Goal: Find specific page/section: Find specific page/section

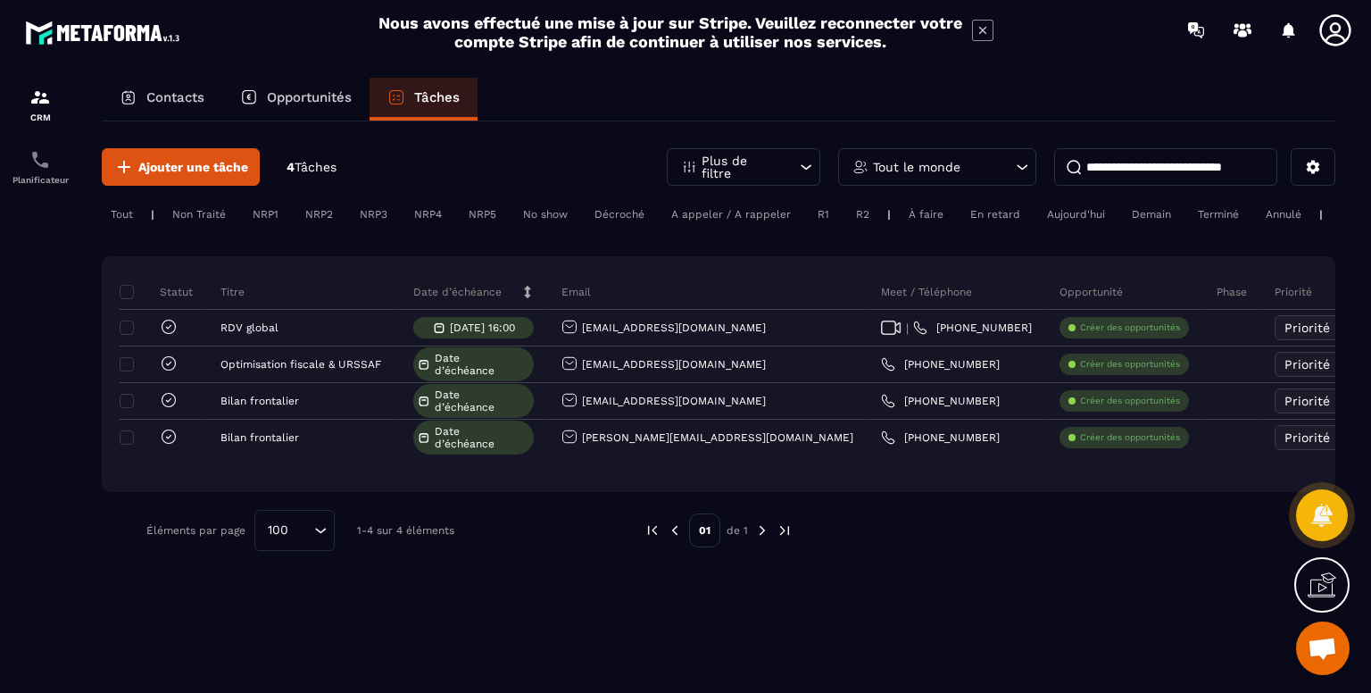
click at [907, 163] on p "Tout le monde" at bounding box center [917, 167] width 88 height 13
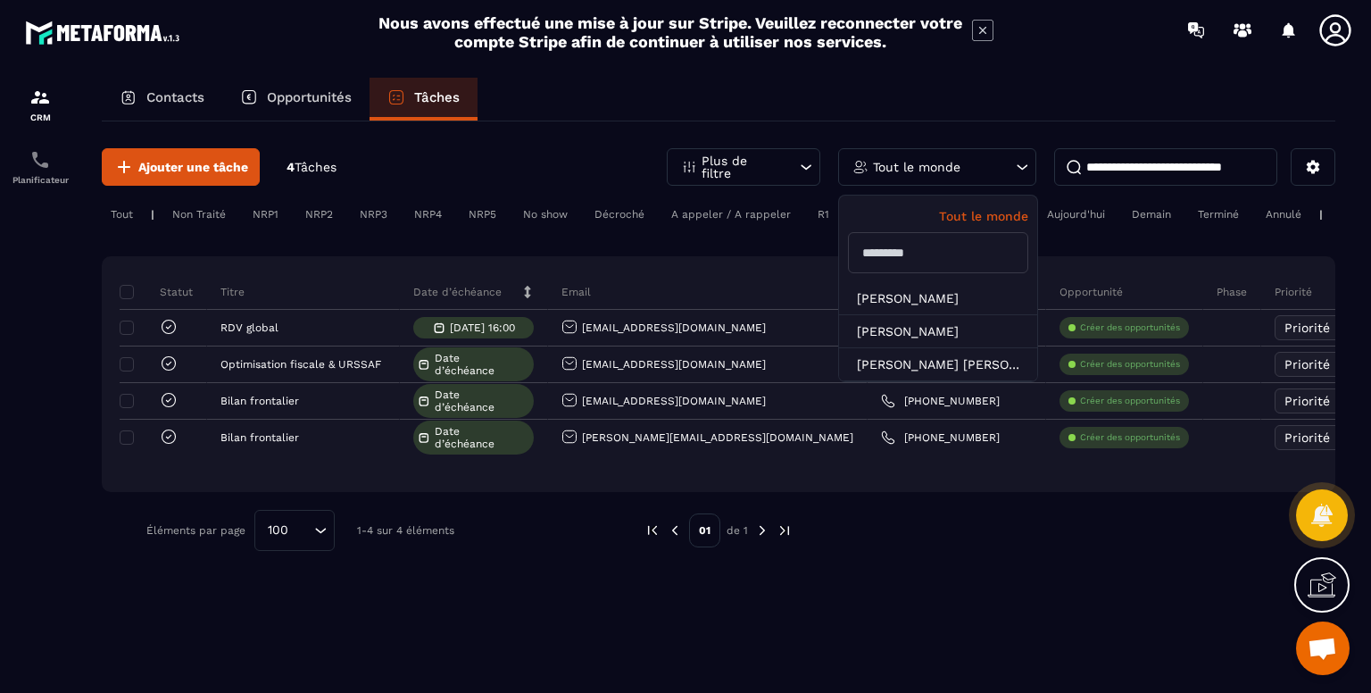
click at [921, 169] on p "Tout le monde" at bounding box center [917, 167] width 88 height 13
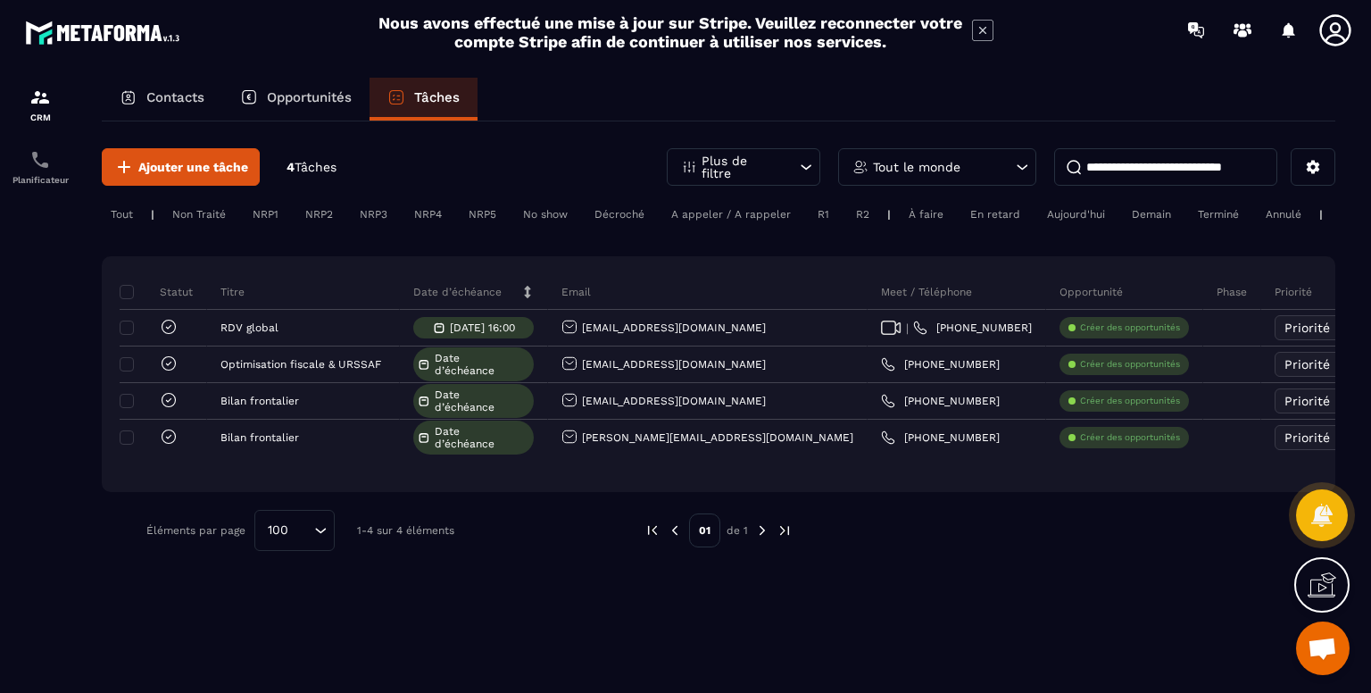
click at [1129, 169] on input at bounding box center [1165, 167] width 223 height 38
click at [183, 95] on p "Contacts" at bounding box center [175, 97] width 58 height 16
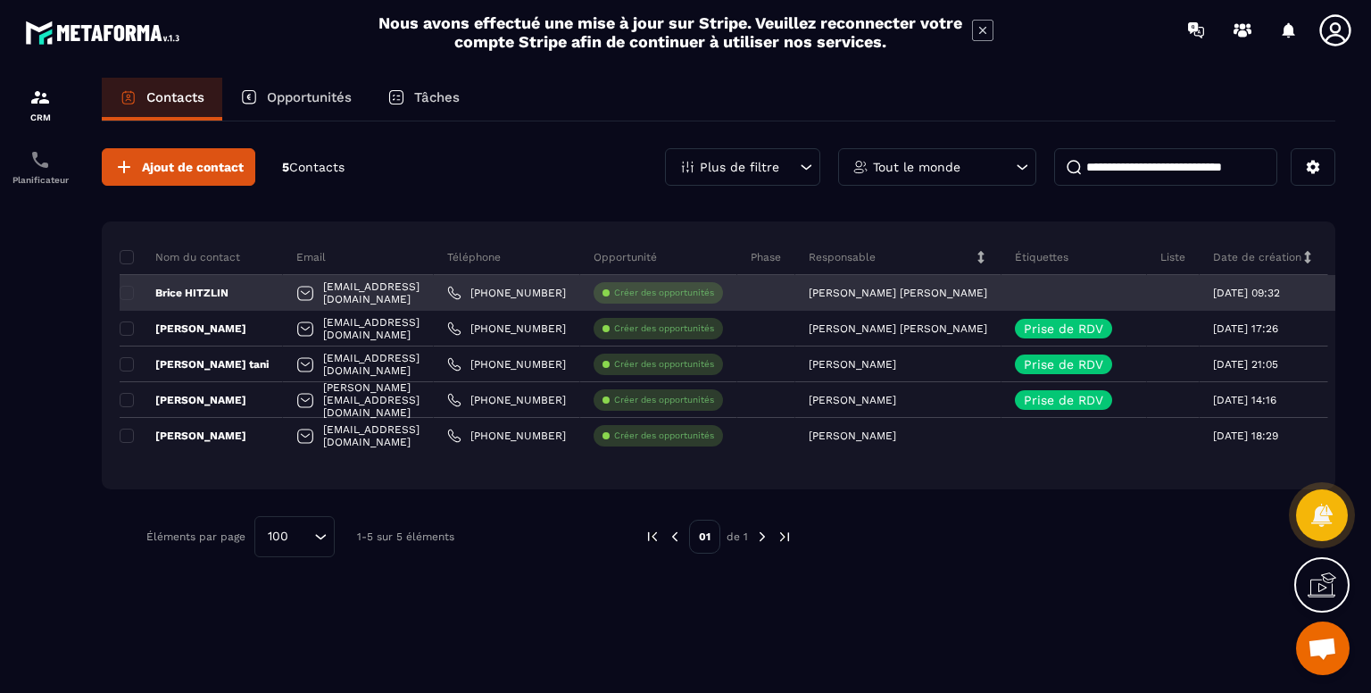
click at [397, 290] on div "[EMAIL_ADDRESS][DOMAIN_NAME]" at bounding box center [358, 293] width 151 height 36
click at [434, 294] on div "[EMAIL_ADDRESS][DOMAIN_NAME]" at bounding box center [358, 293] width 151 height 36
click at [206, 287] on p "Brice HITZLIN" at bounding box center [174, 293] width 109 height 14
